Goal: Complete application form

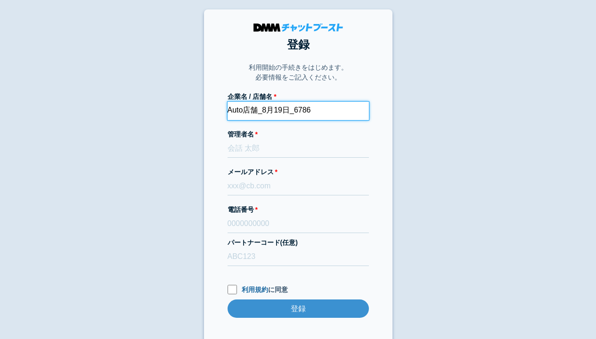
type input "Auto店舗_8月19日_6786"
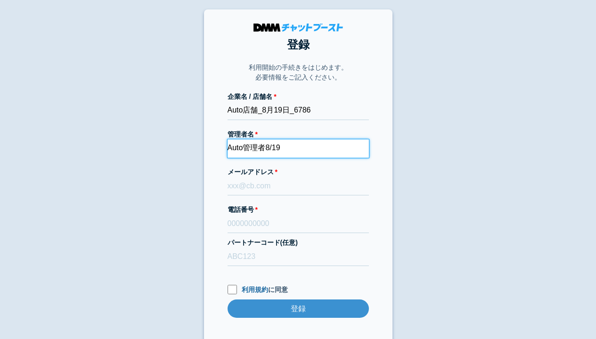
type input "Auto管理者8/19"
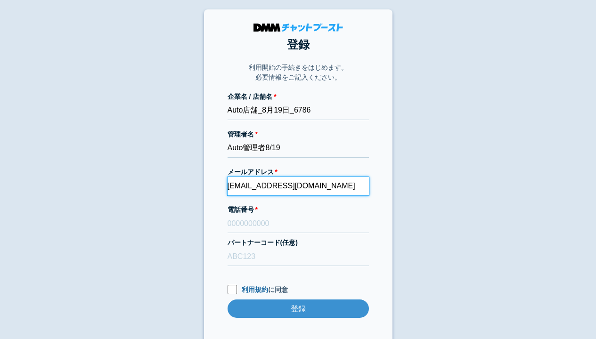
type input "[EMAIL_ADDRESS][DOMAIN_NAME]"
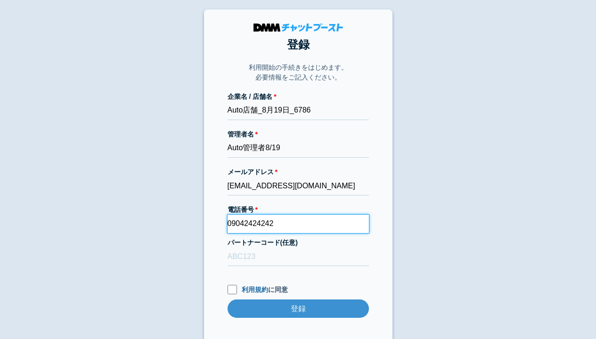
type input "09042424242"
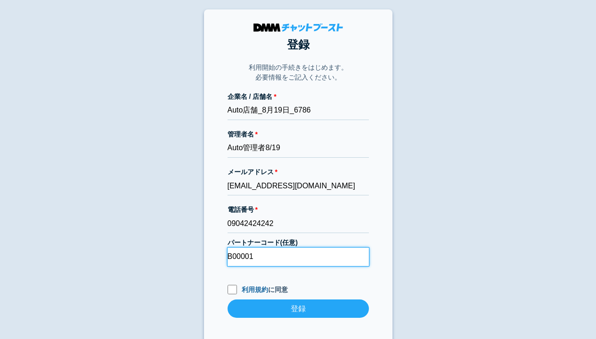
type input "B00001"
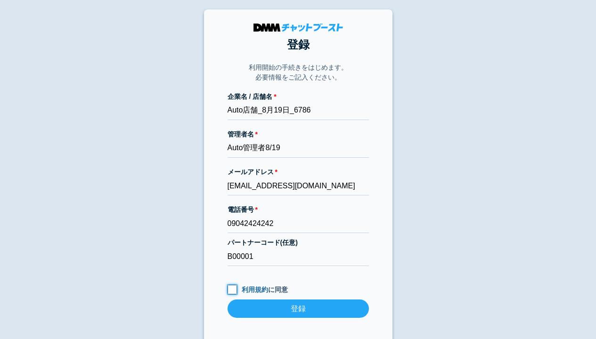
click at [232, 291] on input "利用規約 に同意" at bounding box center [231, 289] width 9 height 9
checkbox input "true"
click at [298, 309] on input "登録" at bounding box center [297, 308] width 141 height 18
